Goal: Task Accomplishment & Management: Manage account settings

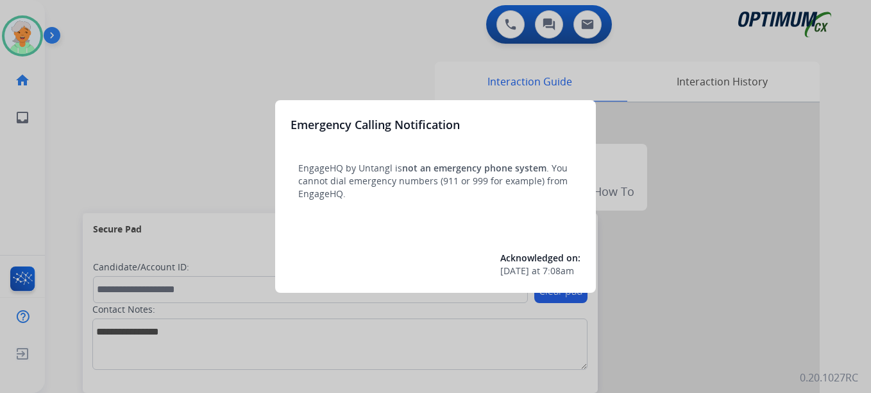
click at [22, 43] on div at bounding box center [435, 196] width 871 height 393
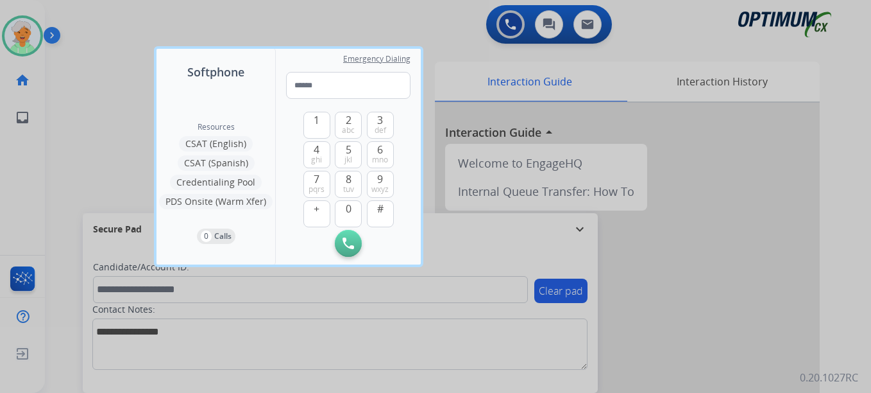
click at [22, 43] on div at bounding box center [435, 196] width 871 height 393
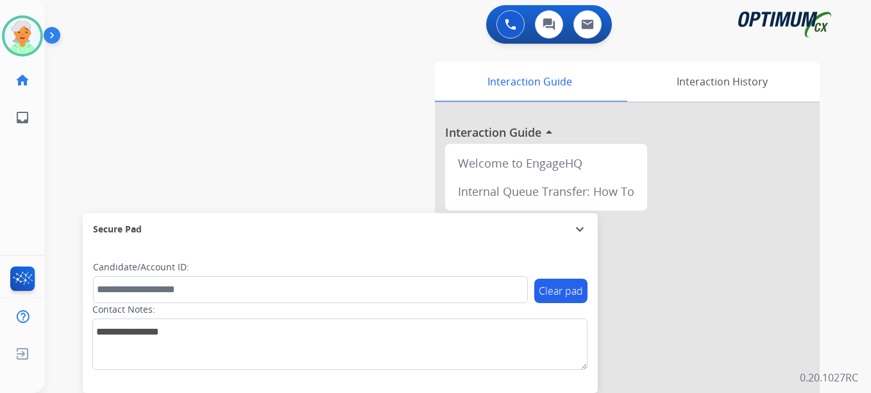
click at [22, 43] on img at bounding box center [22, 36] width 36 height 36
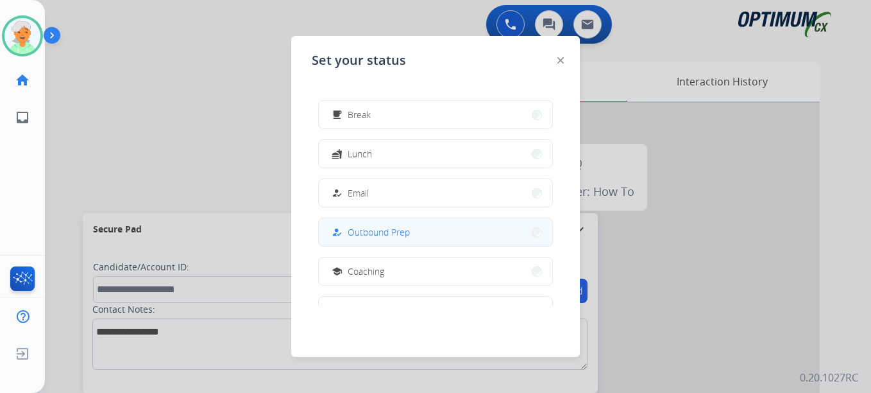
scroll to position [192, 0]
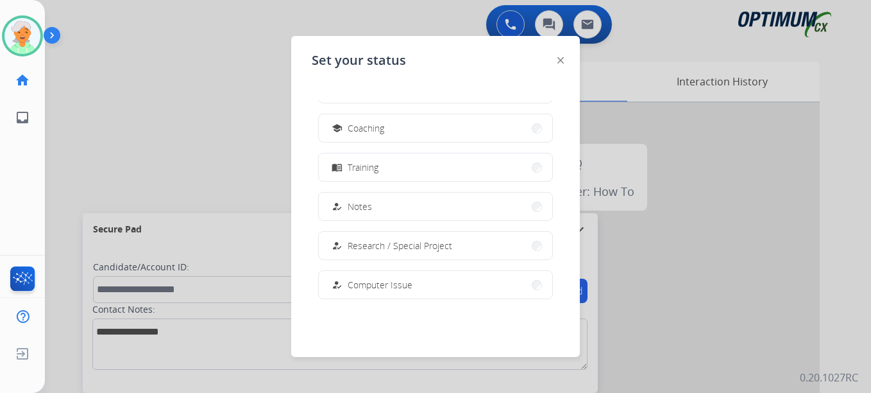
click at [352, 137] on button "school Coaching" at bounding box center [436, 128] width 234 height 28
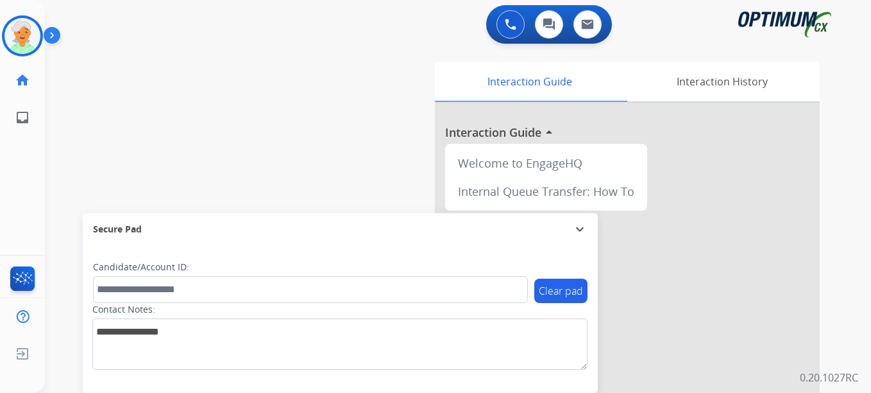
click at [243, 135] on div "swap_horiz Break voice bridge close_fullscreen Connect 3-Way Call merge_type Se…" at bounding box center [443, 313] width 796 height 535
click at [48, 215] on div "swap_horiz Break voice bridge close_fullscreen Connect 3-Way Call merge_type Se…" at bounding box center [443, 313] width 796 height 535
click at [8, 46] on img at bounding box center [22, 36] width 36 height 36
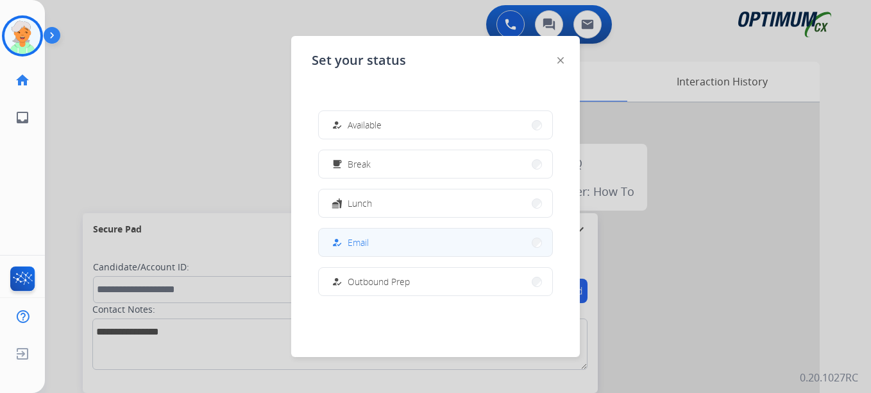
click at [386, 248] on button "how_to_reg Email" at bounding box center [436, 242] width 234 height 28
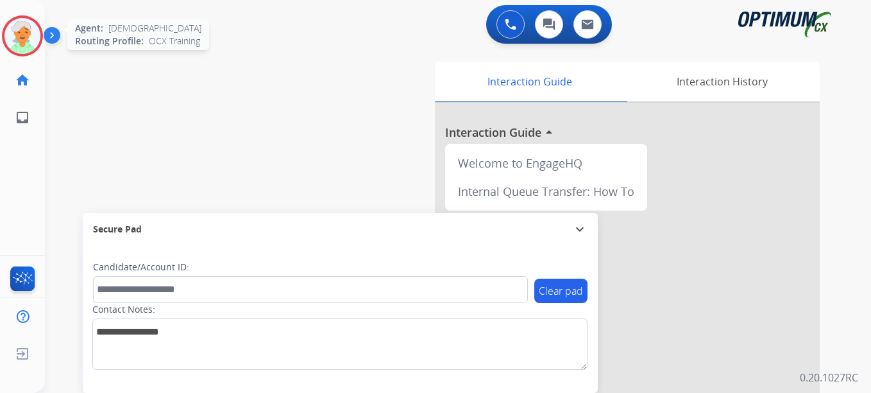
click at [34, 38] on img at bounding box center [22, 36] width 36 height 36
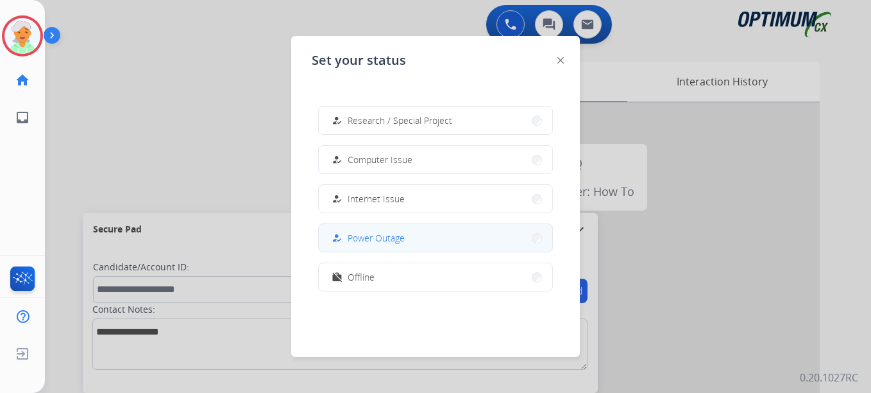
scroll to position [320, 0]
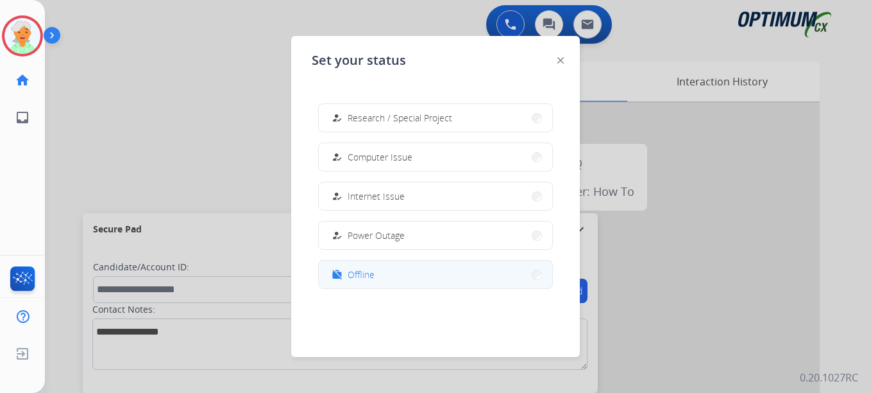
click at [403, 278] on button "work_off Offline" at bounding box center [436, 275] width 234 height 28
